Goal: Information Seeking & Learning: Learn about a topic

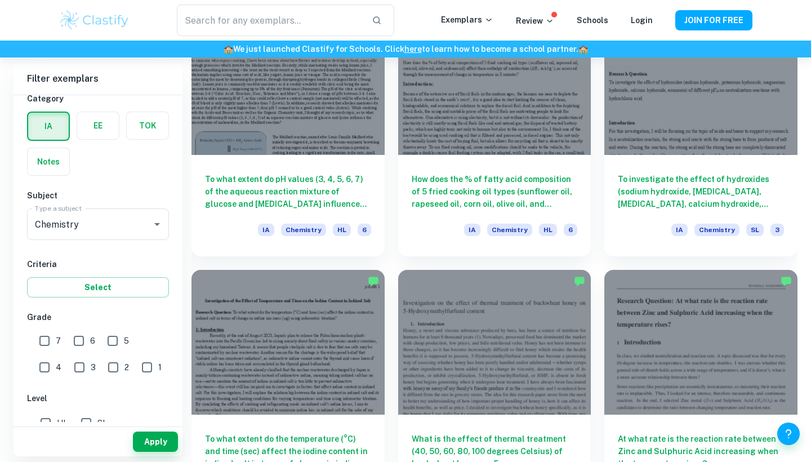
scroll to position [2746, 0]
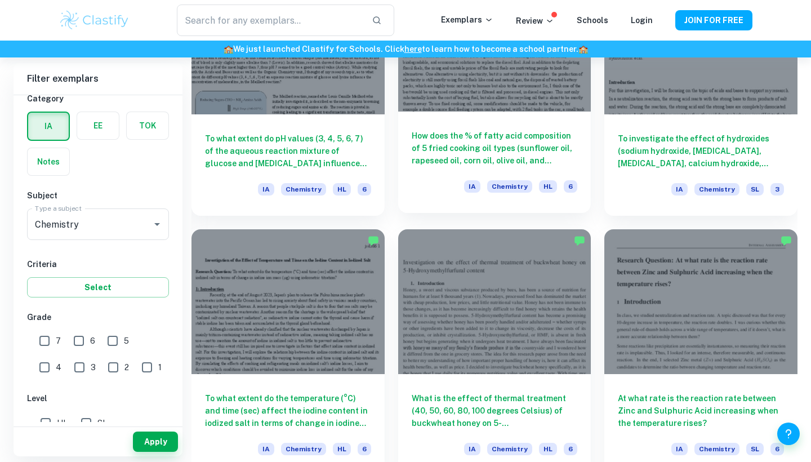
click at [501, 165] on h6 "How does the % of fatty acid composition of 5 fried cooking oil types (sunflowe…" at bounding box center [495, 148] width 166 height 37
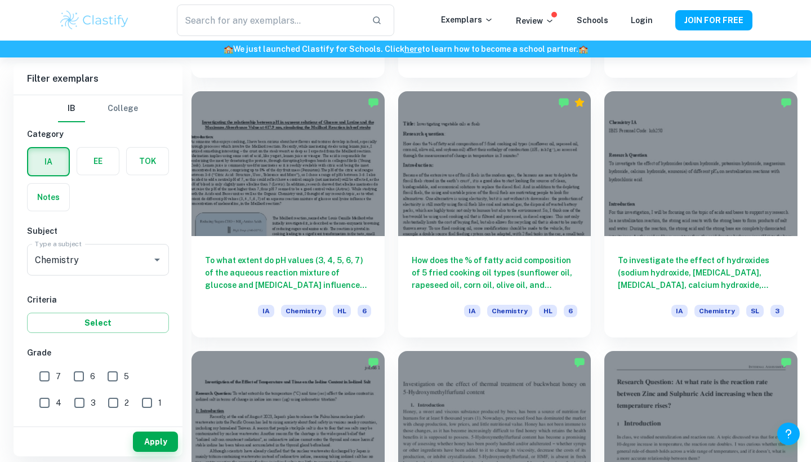
scroll to position [2626, 0]
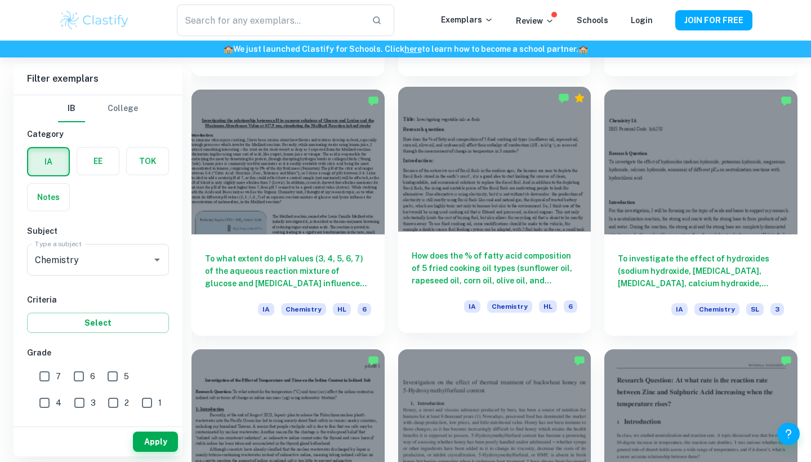
click at [502, 254] on h6 "How does the % of fatty acid composition of 5 fried cooking oil types (sunflowe…" at bounding box center [495, 267] width 166 height 37
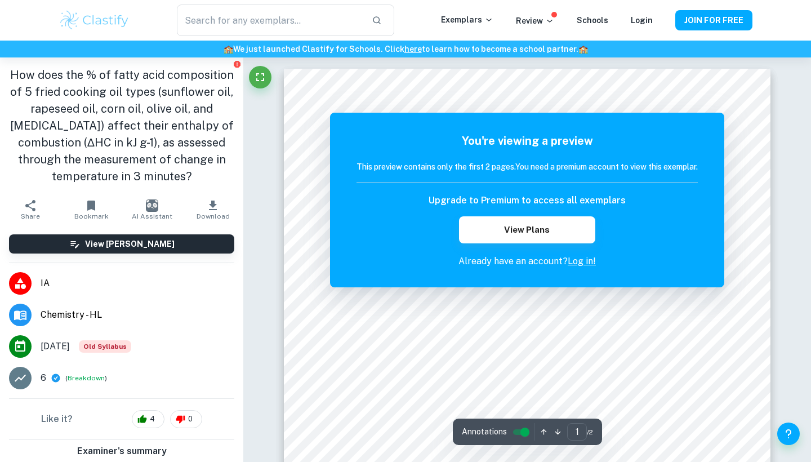
drag, startPoint x: 414, startPoint y: 383, endPoint x: 411, endPoint y: 394, distance: 11.2
click at [243, 57] on div at bounding box center [243, 57] width 0 height 0
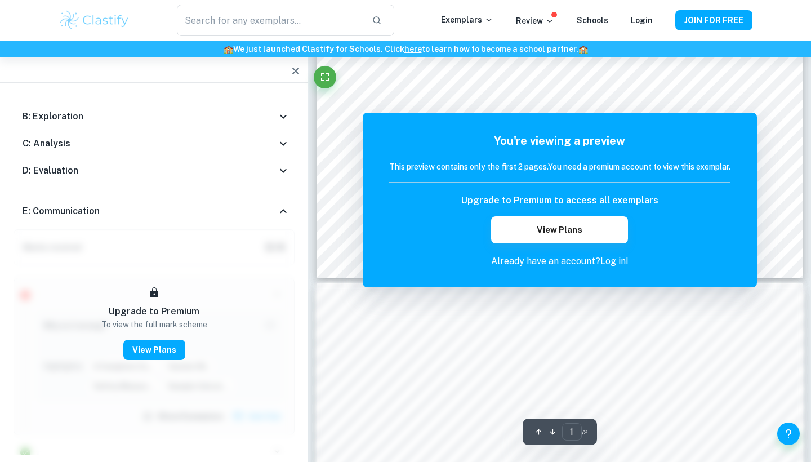
scroll to position [493, 0]
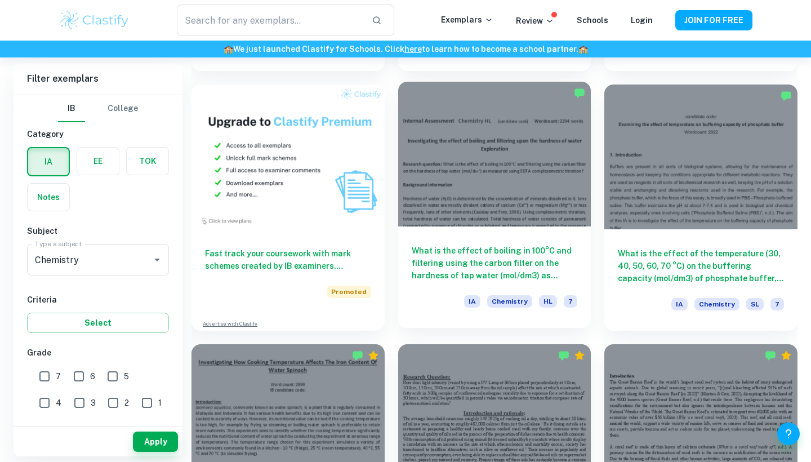
scroll to position [813, 0]
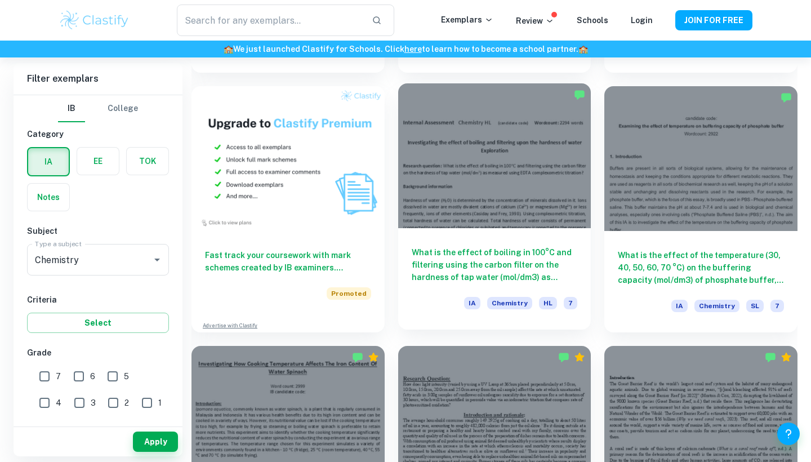
click at [452, 287] on div "What is the effect of boiling in 100°C and filtering using the carbon filter on…" at bounding box center [494, 278] width 193 height 101
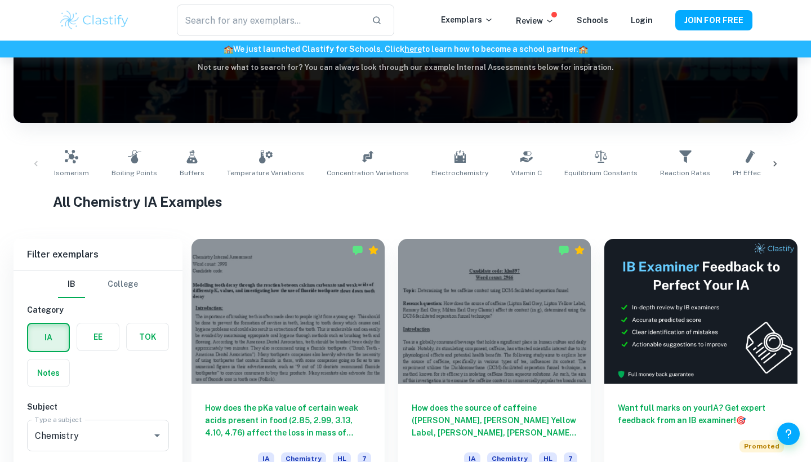
scroll to position [283, 0]
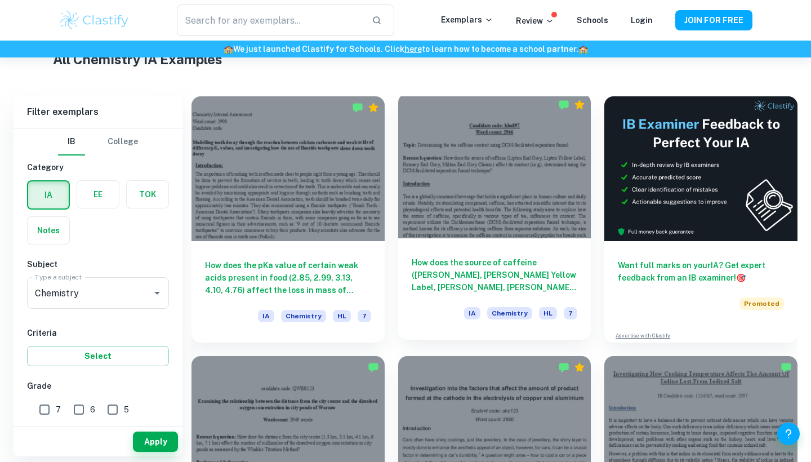
click at [456, 272] on h6 "How does the source of caffeine ([PERSON_NAME], [PERSON_NAME] Yellow Label, [PE…" at bounding box center [495, 274] width 166 height 37
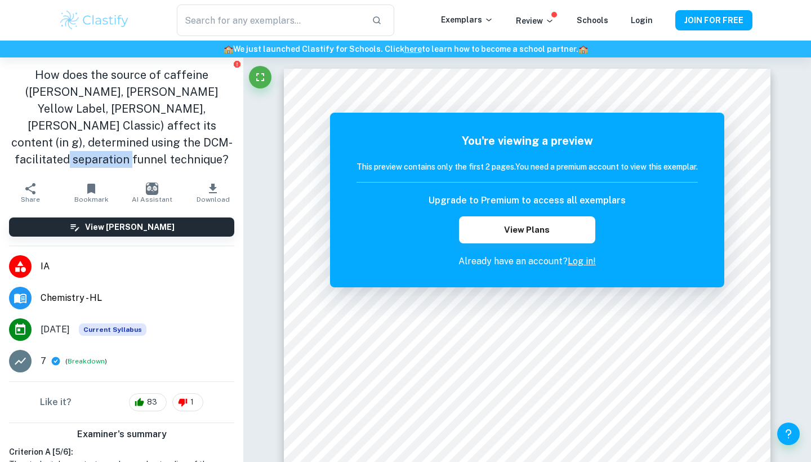
drag, startPoint x: 171, startPoint y: 146, endPoint x: 126, endPoint y: 118, distance: 53.1
click at [114, 128] on h1 "How does the source of caffeine ([PERSON_NAME], [PERSON_NAME] Yellow Label, [PE…" at bounding box center [121, 116] width 225 height 101
drag, startPoint x: 157, startPoint y: 160, endPoint x: 15, endPoint y: 75, distance: 165.4
click at [15, 75] on h1 "How does the source of caffeine ([PERSON_NAME], [PERSON_NAME] Yellow Label, [PE…" at bounding box center [121, 116] width 225 height 101
copy h1 "How does the source of caffeine ([PERSON_NAME], [PERSON_NAME] Yellow Label, [PE…"
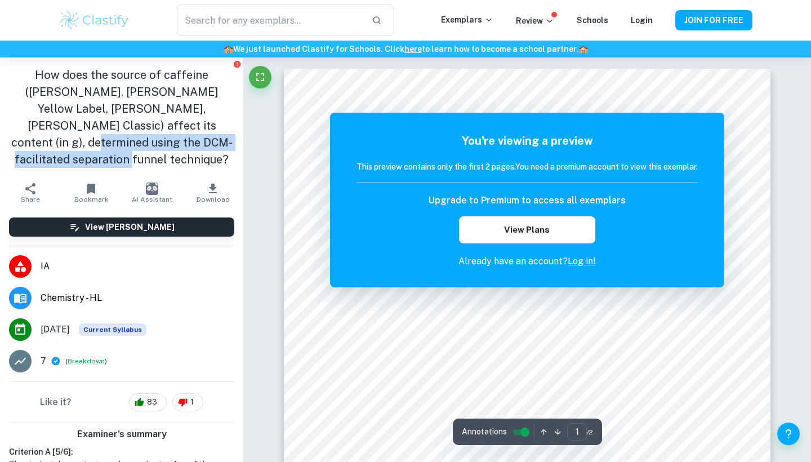
click at [130, 183] on button "AI Assistant" at bounding box center [152, 193] width 61 height 32
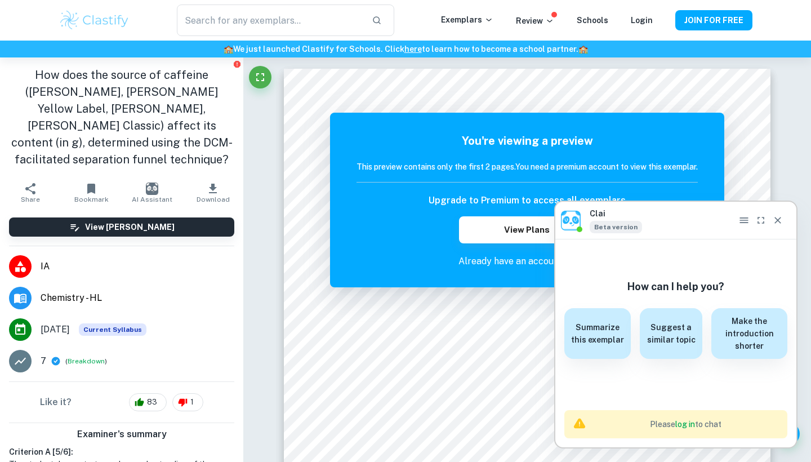
click at [137, 148] on h1 "How does the source of caffeine ([PERSON_NAME], [PERSON_NAME] Yellow Label, [PE…" at bounding box center [121, 116] width 225 height 101
drag, startPoint x: 155, startPoint y: 172, endPoint x: 18, endPoint y: 50, distance: 184.2
copy div "🏫 We just launched Clastify for Schools. Click here to learn how to become a sc…"
